Goal: Download file/media

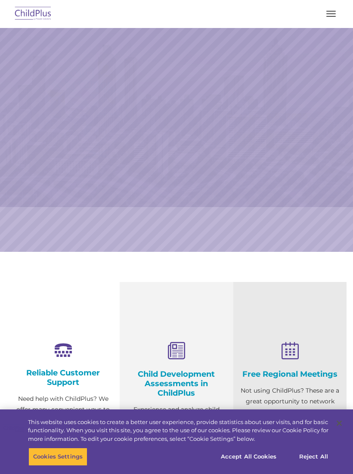
select select "MEDIUM"
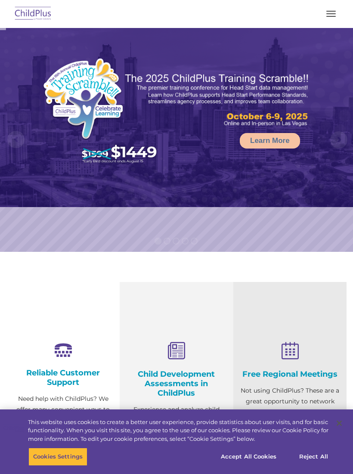
click at [337, 10] on button "button" at bounding box center [331, 14] width 18 height 14
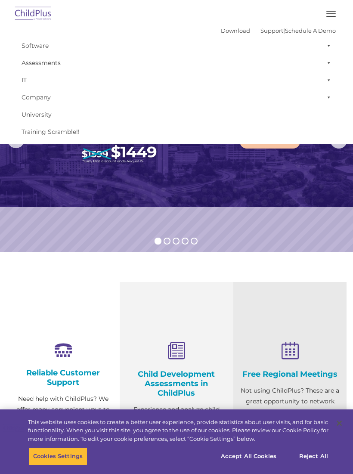
click at [230, 28] on link "Download" at bounding box center [235, 30] width 29 height 7
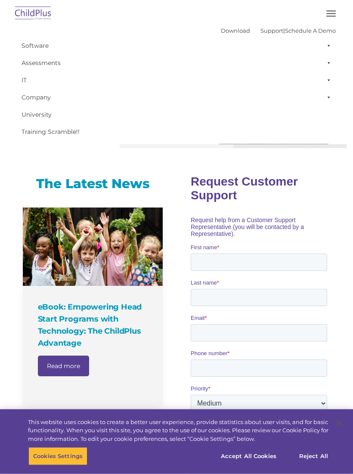
scroll to position [406, 0]
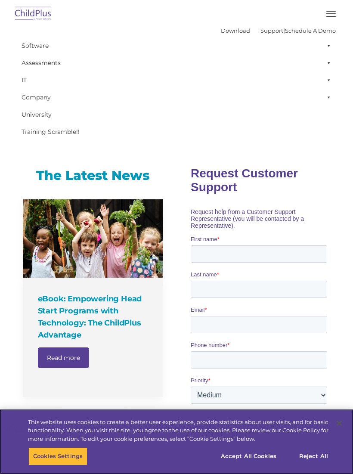
click at [254, 465] on button "Accept All Cookies" at bounding box center [248, 456] width 65 height 18
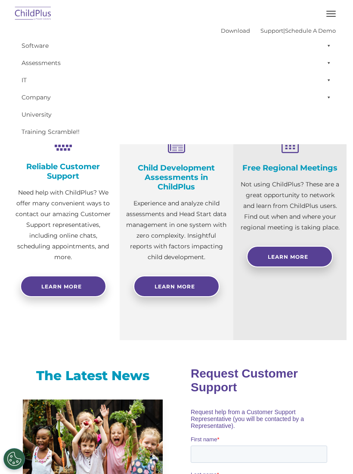
scroll to position [0, 0]
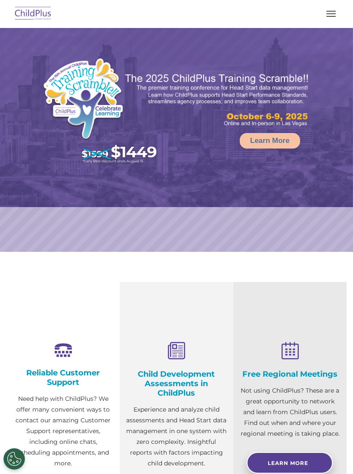
select select "MEDIUM"
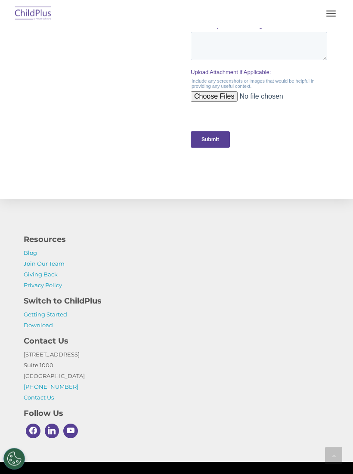
scroll to position [919, 0]
click at [59, 316] on link "Getting Started" at bounding box center [45, 314] width 43 height 7
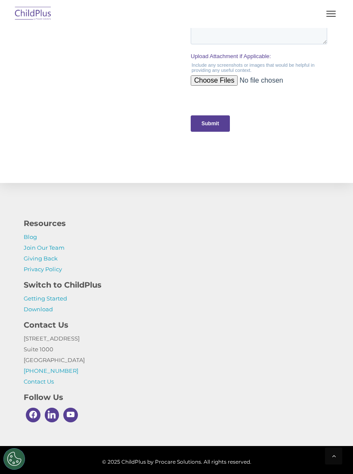
click at [45, 312] on link "Download" at bounding box center [38, 309] width 29 height 7
